Goal: Find specific page/section: Find specific page/section

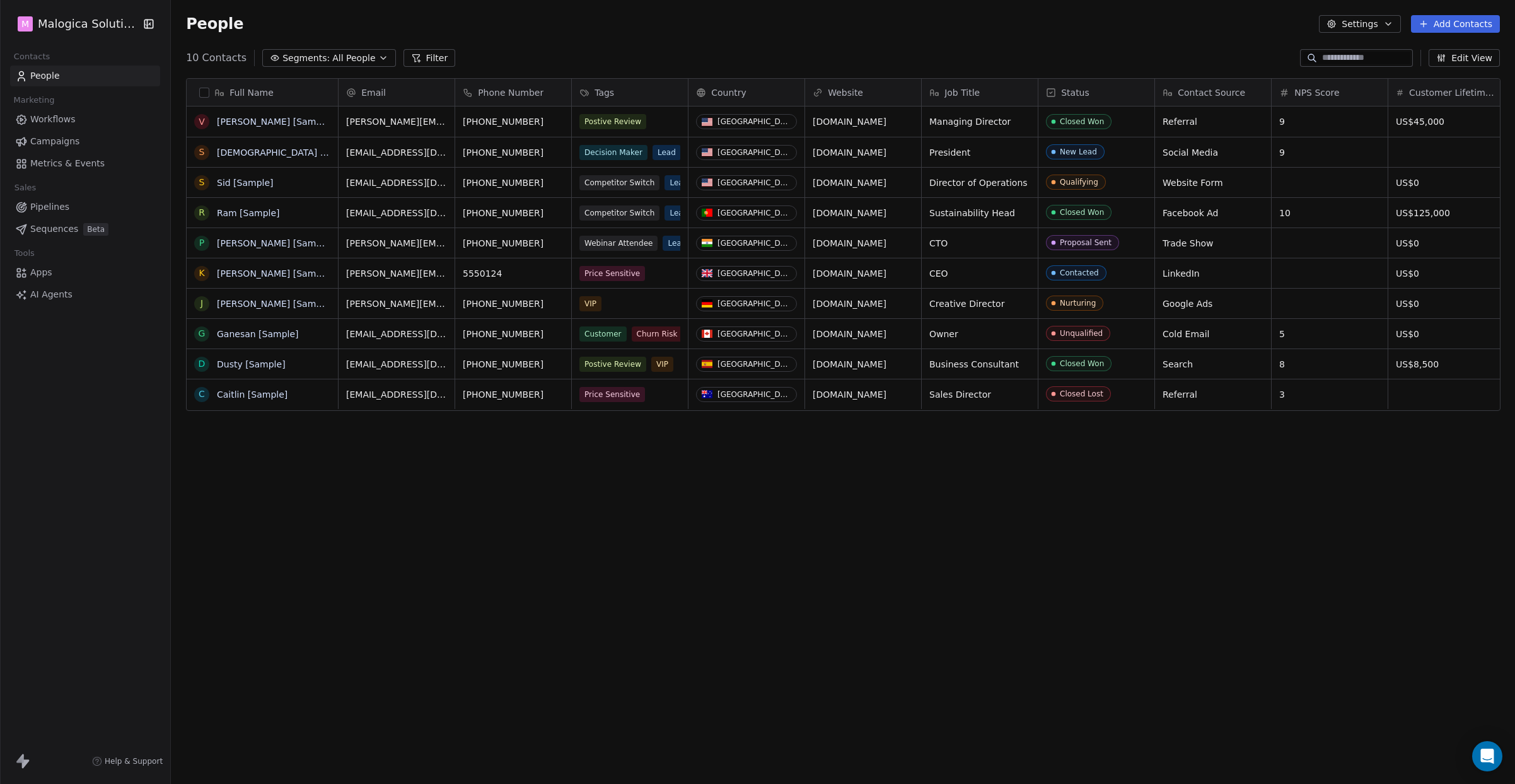
scroll to position [690, 1344]
click at [131, 24] on html "M Malogica Solutions Contacts People Marketing Workflows Campaigns Metrics & Ev…" at bounding box center [757, 392] width 1515 height 784
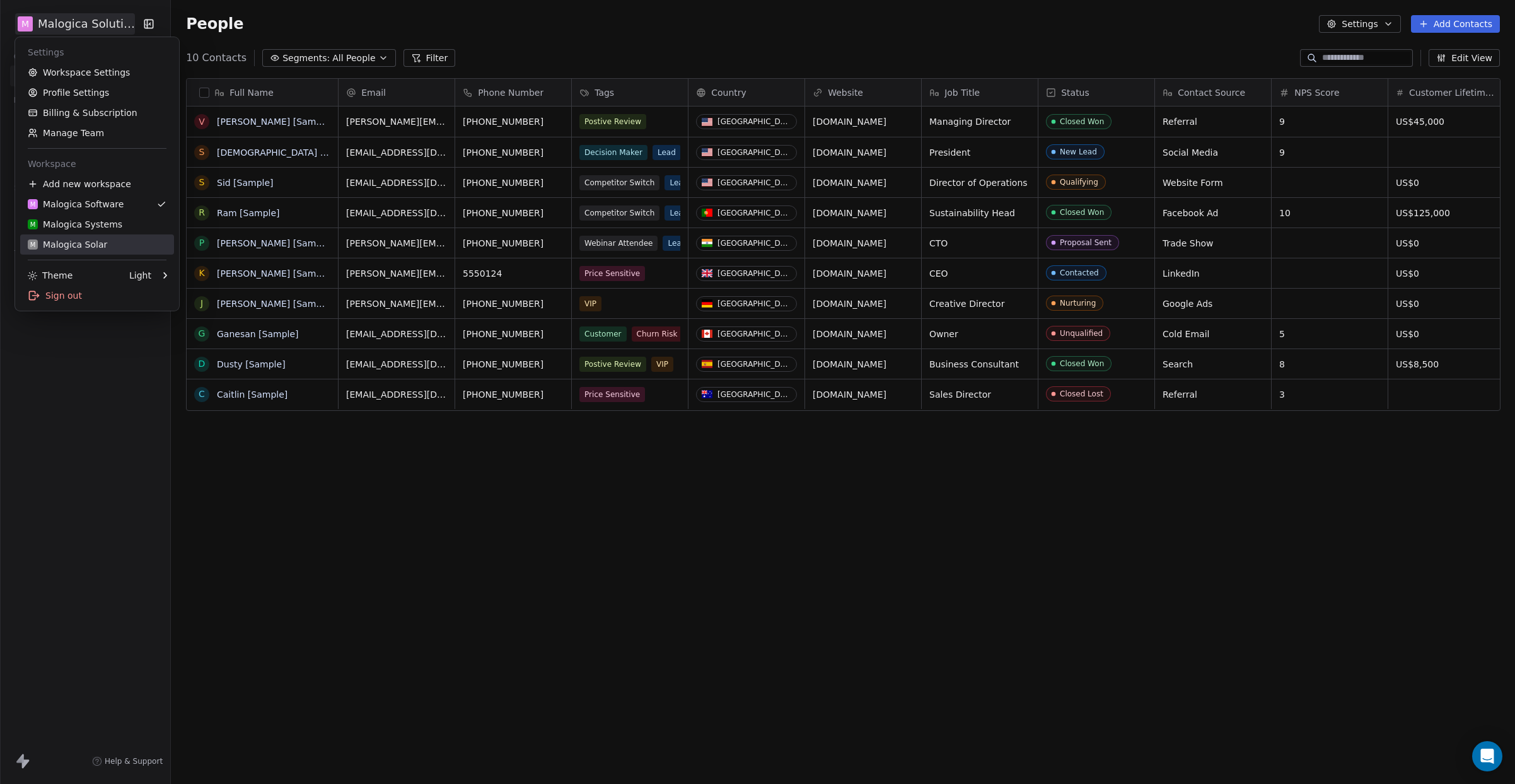
click at [99, 251] on link "M Malogica Solar" at bounding box center [97, 244] width 154 height 20
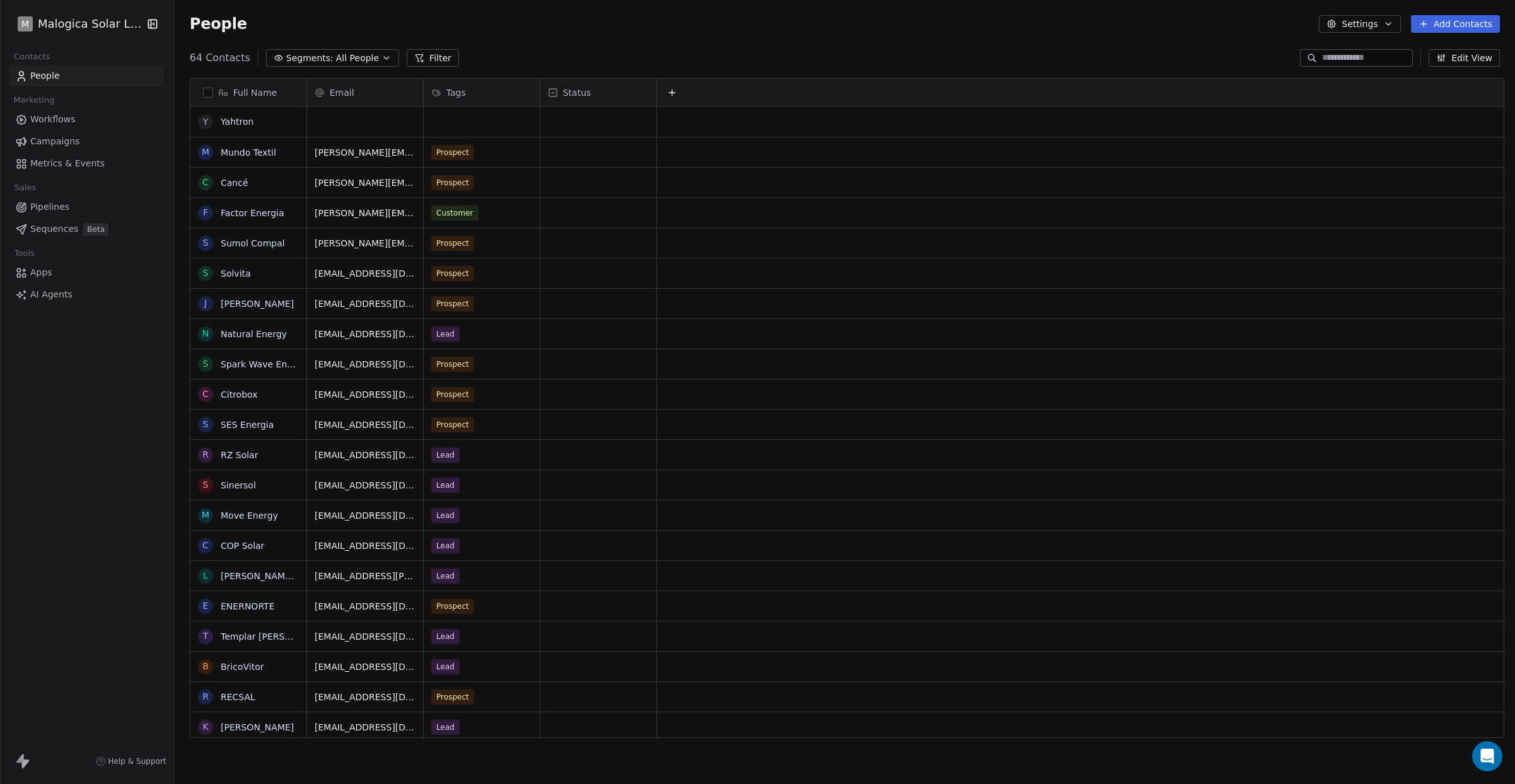
scroll to position [690, 1344]
click at [46, 213] on span "Pipelines" at bounding box center [50, 207] width 39 height 13
